Goal: Task Accomplishment & Management: Use online tool/utility

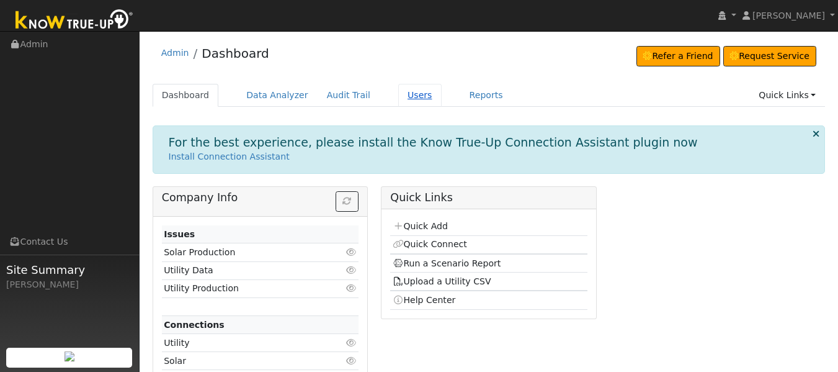
click at [407, 96] on link "Users" at bounding box center [419, 95] width 43 height 23
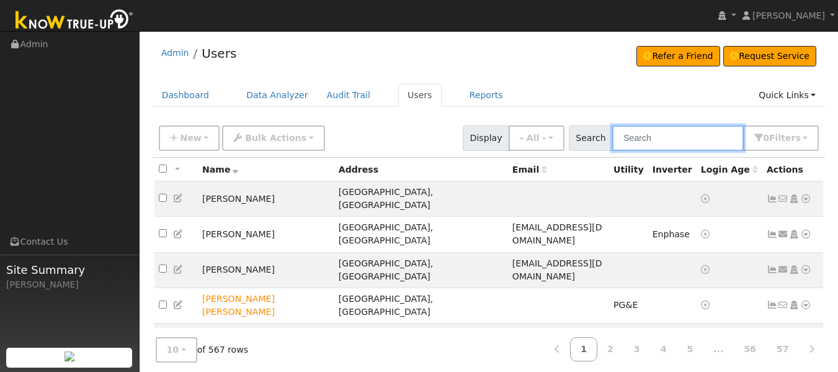
click at [660, 138] on input "text" at bounding box center [679, 137] width 132 height 25
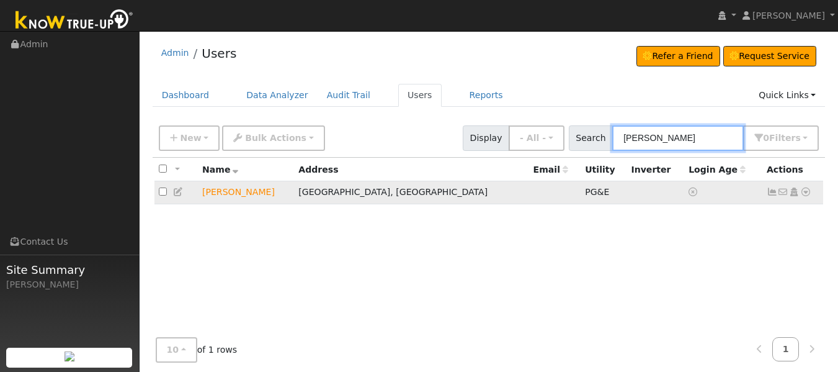
type input "lucas"
click at [807, 196] on icon at bounding box center [806, 191] width 11 height 9
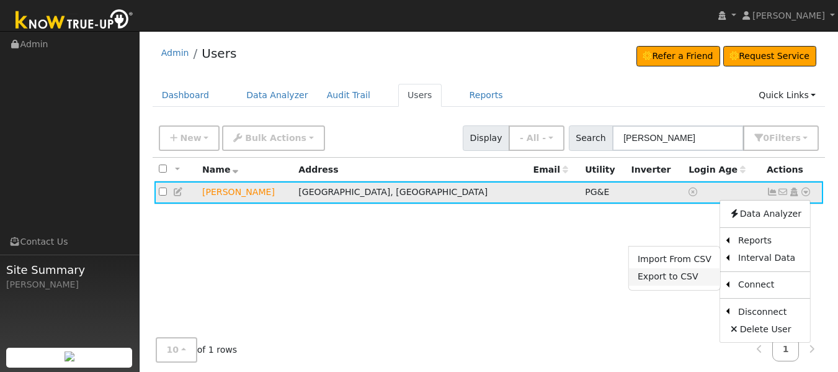
click at [680, 276] on link "Export to CSV" at bounding box center [674, 276] width 91 height 17
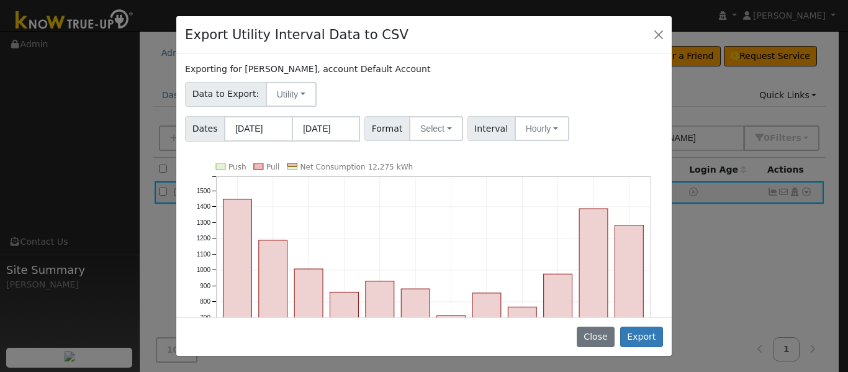
click at [433, 114] on div "Dates 08/01/2024 07/31/2025 Format Select Generic PG&E SCE SDGE Aurora Energy T…" at bounding box center [424, 127] width 482 height 30
click at [434, 126] on button "Select" at bounding box center [436, 128] width 54 height 25
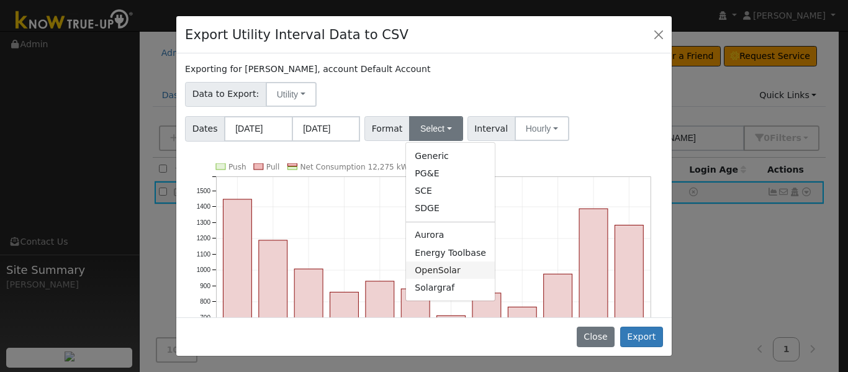
click at [438, 276] on link "OpenSolar" at bounding box center [450, 269] width 89 height 17
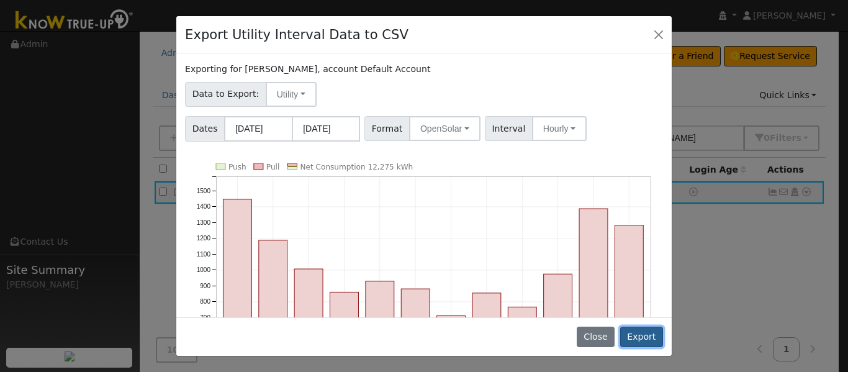
click at [647, 333] on button "Export" at bounding box center [641, 336] width 43 height 21
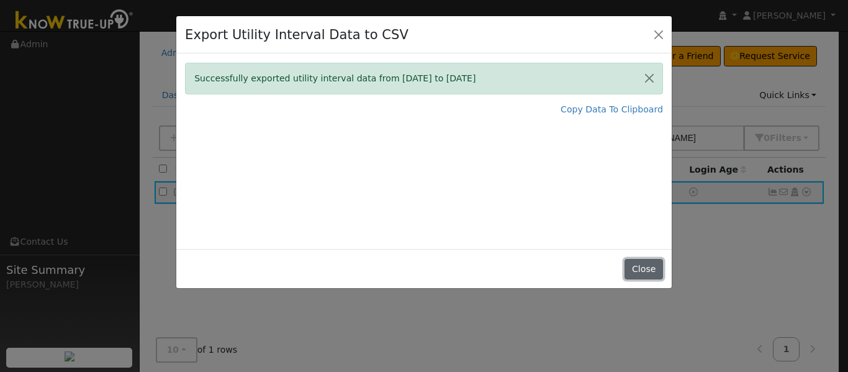
click at [637, 269] on button "Close" at bounding box center [643, 269] width 38 height 21
